Goal: Transaction & Acquisition: Purchase product/service

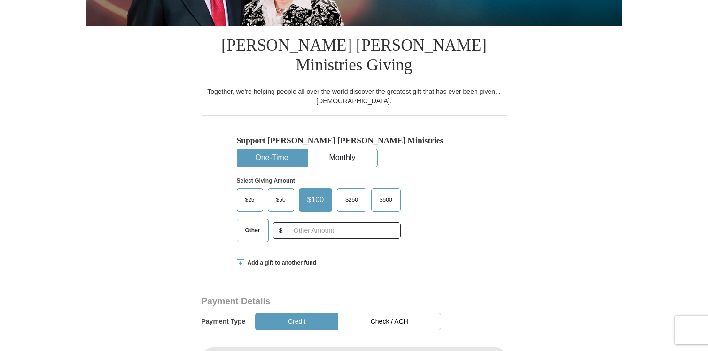
scroll to position [224, 0]
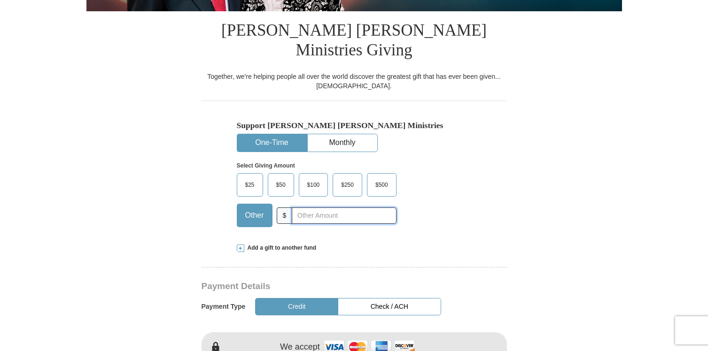
click at [383, 208] on input "text" at bounding box center [344, 216] width 104 height 16
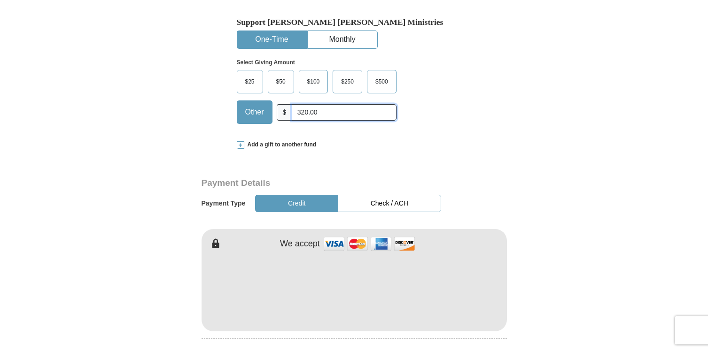
scroll to position [360, 0]
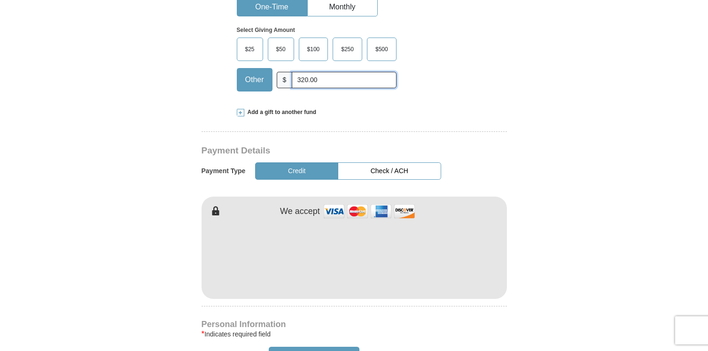
type input "320.00"
click at [373, 162] on button "Check / ACH" at bounding box center [389, 170] width 103 height 17
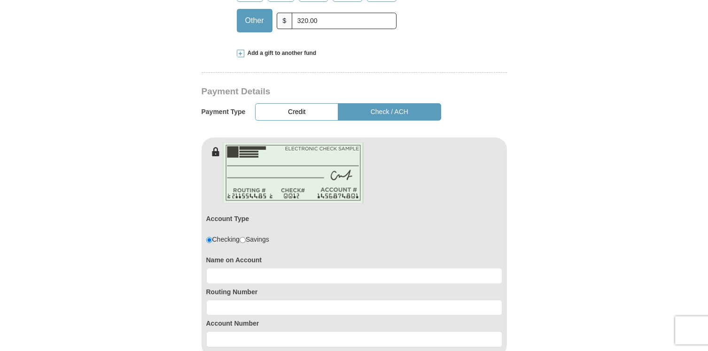
scroll to position [463, 0]
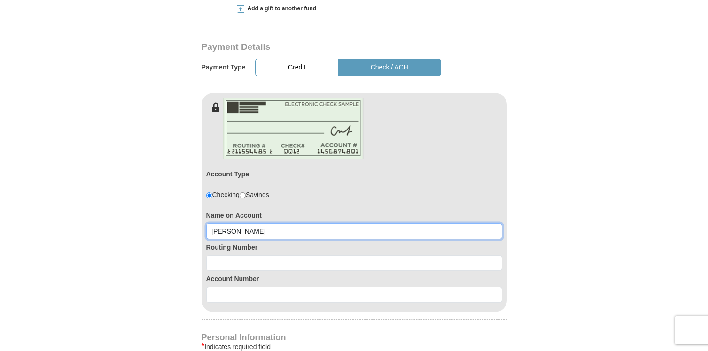
type input "Juan Rosel Jr"
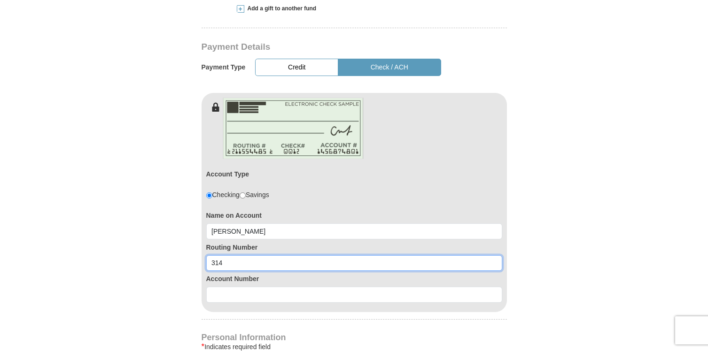
type input "314074269"
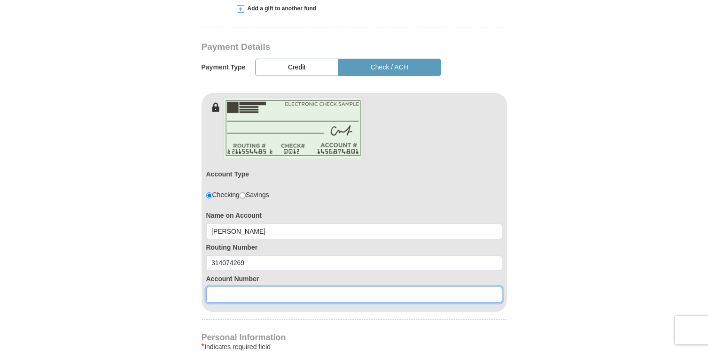
click at [244, 287] on input at bounding box center [354, 295] width 296 height 16
type input "131837958"
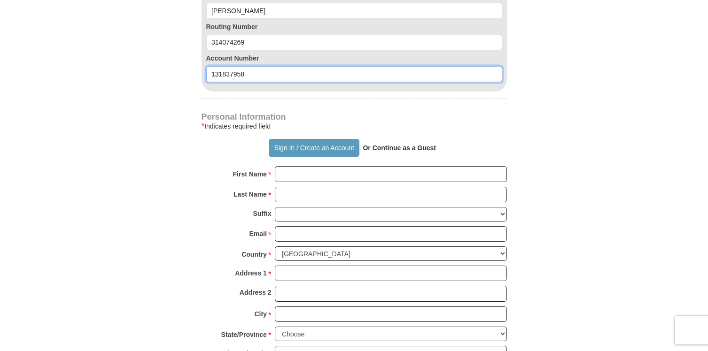
scroll to position [696, 0]
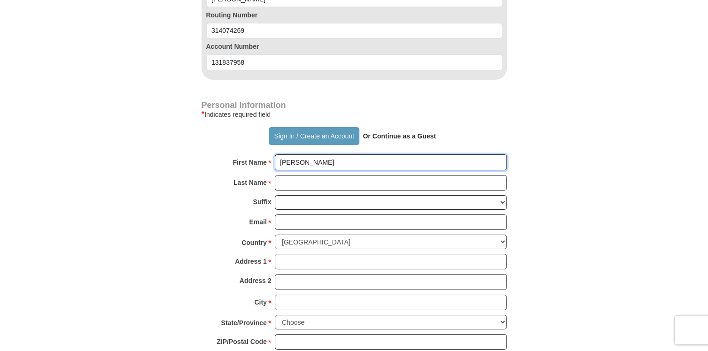
type input "Juan"
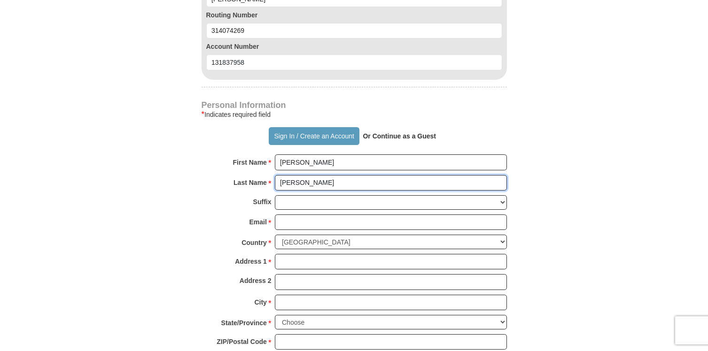
type input "Rosel"
select select "Jr"
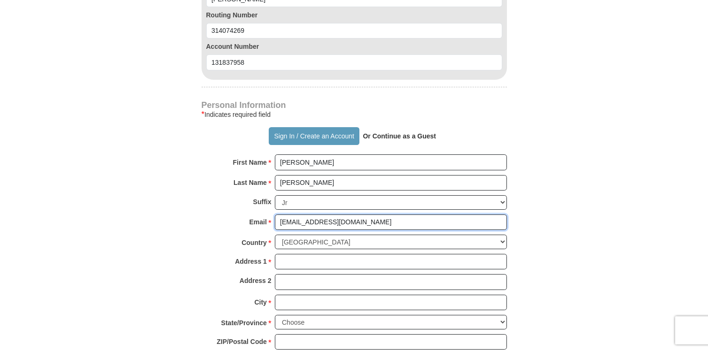
type input "juanroseljr@outlook.com"
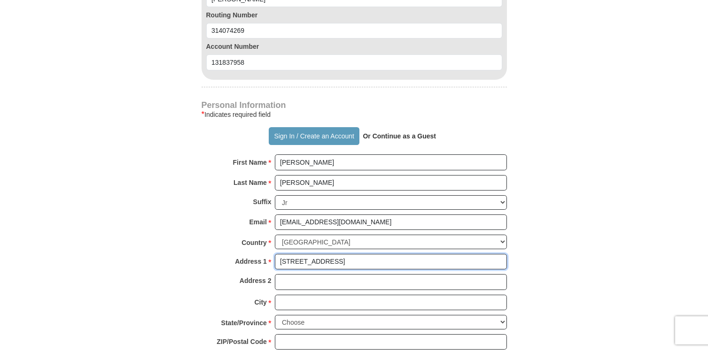
type input "2200 Stonegate DR"
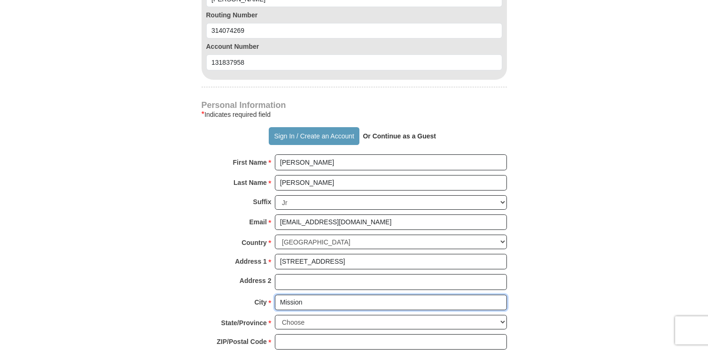
type input "Mission"
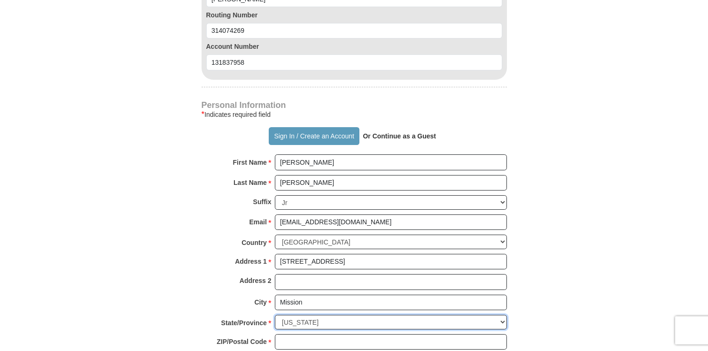
select select "TX"
type input "78574"
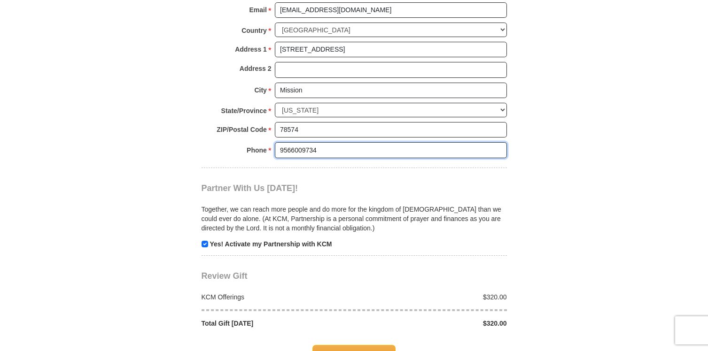
scroll to position [910, 0]
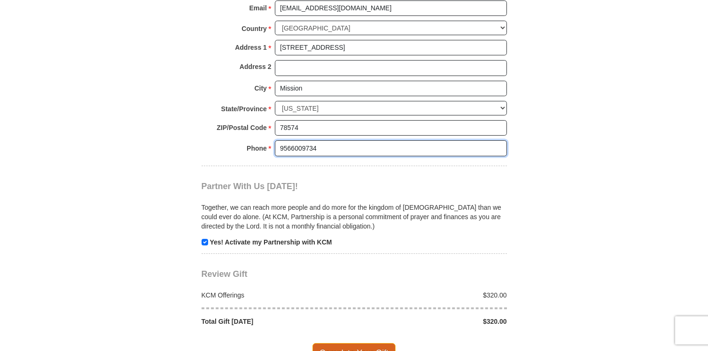
type input "9566009734"
click at [388, 343] on span "Complete Your Gift" at bounding box center [353, 353] width 83 height 20
